Goal: Task Accomplishment & Management: Manage account settings

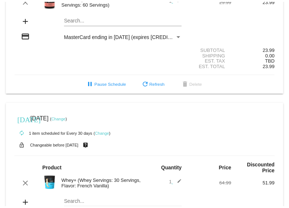
scroll to position [265, 0]
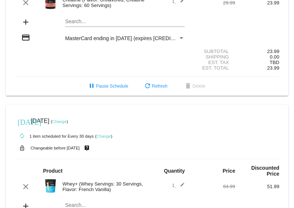
click at [107, 134] on link "Change" at bounding box center [104, 136] width 14 height 4
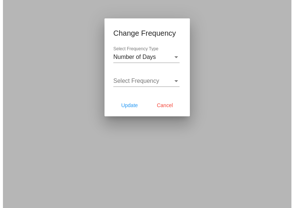
scroll to position [277, 0]
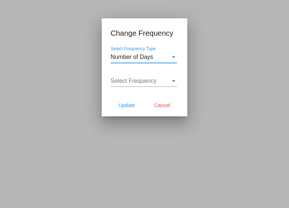
click at [175, 52] on div "Number of Days Select Frequency Type" at bounding box center [144, 54] width 66 height 17
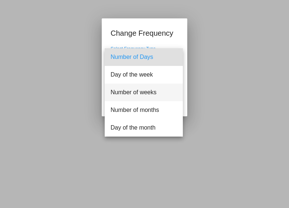
click at [157, 89] on span "Number of weeks" at bounding box center [144, 93] width 66 height 18
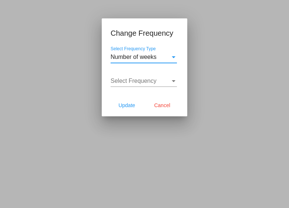
click at [154, 86] on div "Select Frequency Select Frequency" at bounding box center [144, 78] width 66 height 17
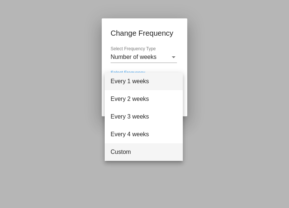
click at [139, 151] on span "Custom" at bounding box center [144, 152] width 66 height 18
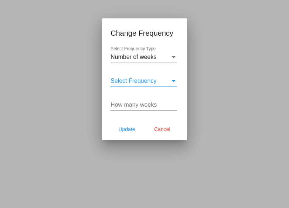
click at [139, 107] on input "How many weeks" at bounding box center [144, 105] width 66 height 7
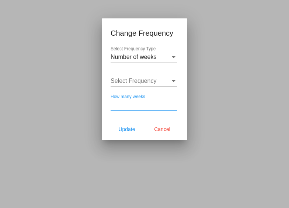
type input "5"
type input "6"
click at [132, 132] on span "Update" at bounding box center [126, 129] width 17 height 6
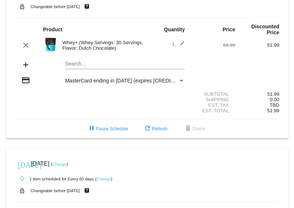
scroll to position [0, 0]
